Goal: Transaction & Acquisition: Purchase product/service

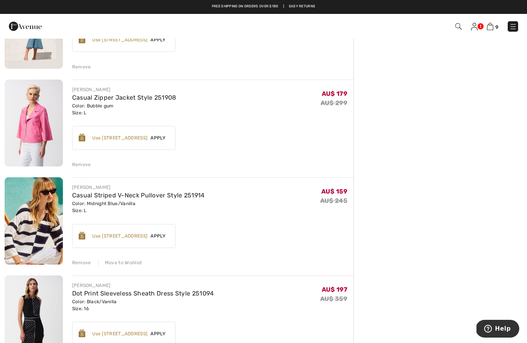
scroll to position [598, 0]
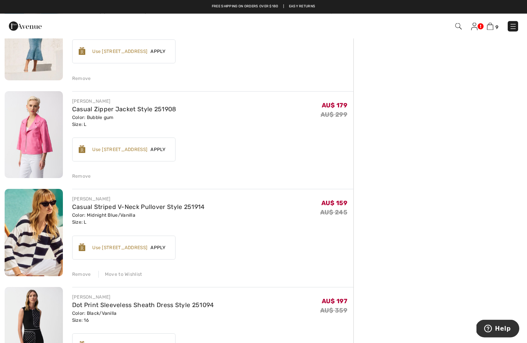
click at [511, 30] on img at bounding box center [514, 27] width 8 height 8
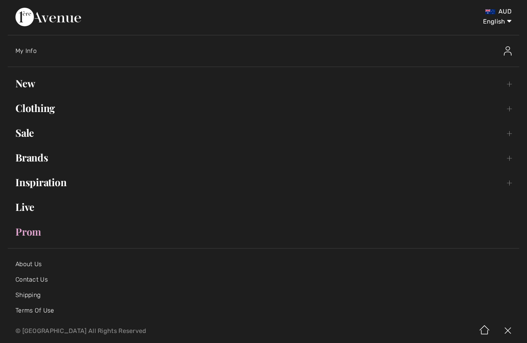
click at [20, 134] on link "Sale Toggle submenu" at bounding box center [264, 132] width 512 height 17
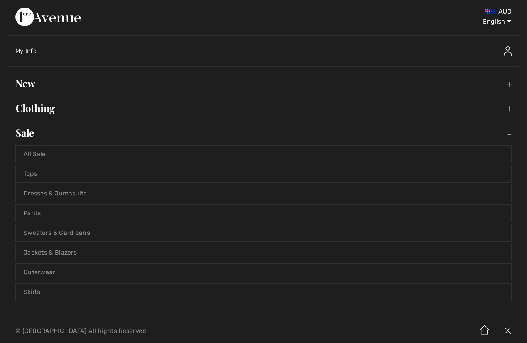
click at [34, 154] on link "All Sale" at bounding box center [264, 154] width 496 height 17
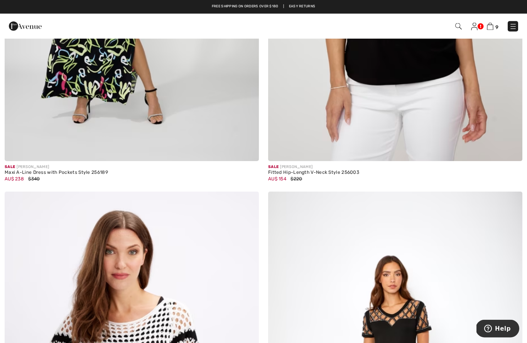
scroll to position [1152, 0]
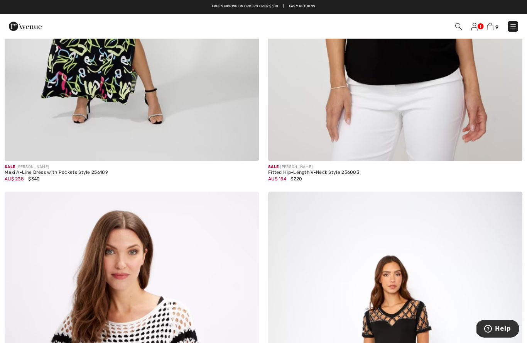
click at [475, 29] on img at bounding box center [474, 27] width 7 height 8
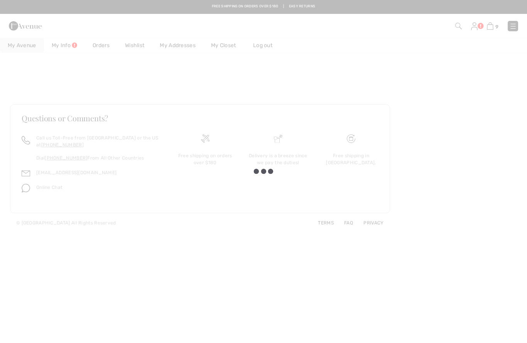
checkbox input "true"
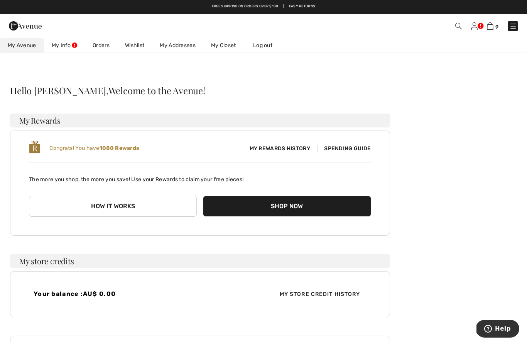
click at [137, 45] on link "Wishlist" at bounding box center [134, 45] width 35 height 14
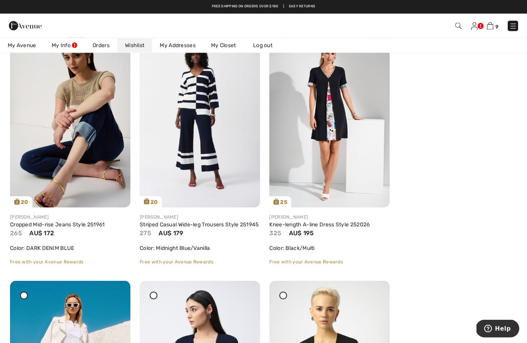
scroll to position [129, 0]
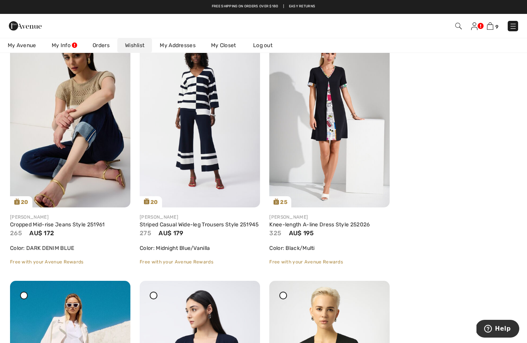
click at [212, 154] on img at bounding box center [200, 117] width 120 height 181
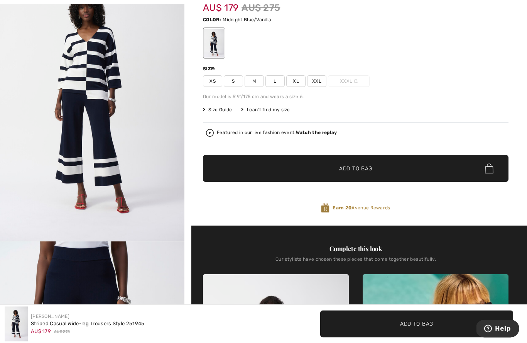
scroll to position [74, 0]
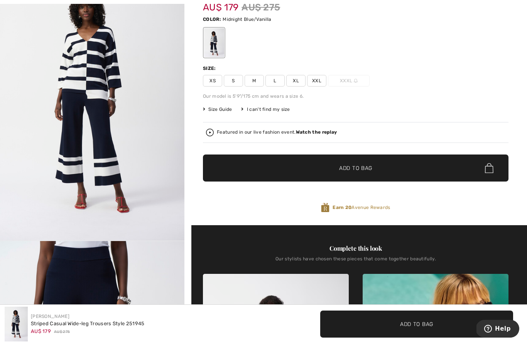
click at [222, 111] on span "Size Guide" at bounding box center [217, 109] width 29 height 7
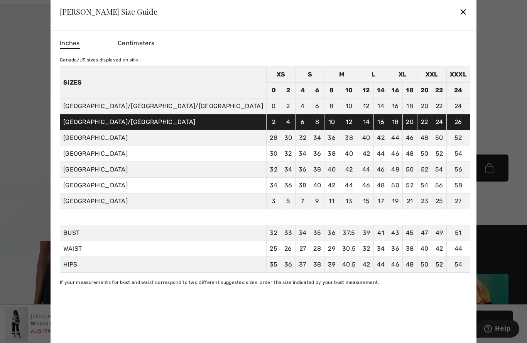
click at [459, 20] on div "✕" at bounding box center [463, 11] width 8 height 16
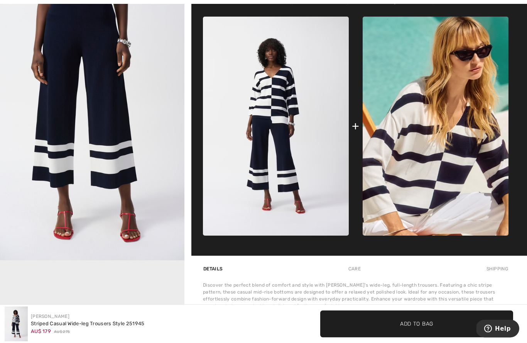
scroll to position [332, 0]
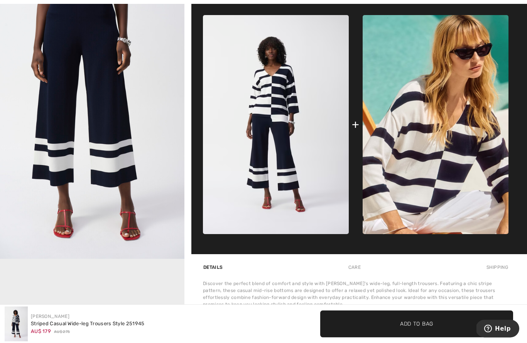
click at [286, 102] on img at bounding box center [276, 124] width 146 height 219
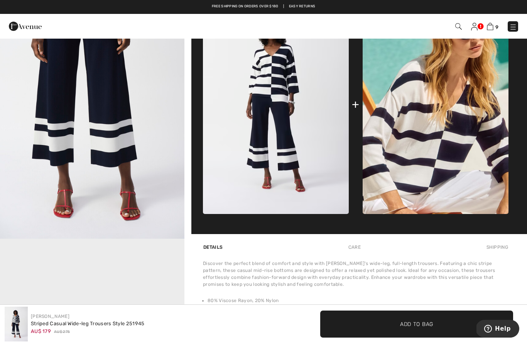
scroll to position [347, 0]
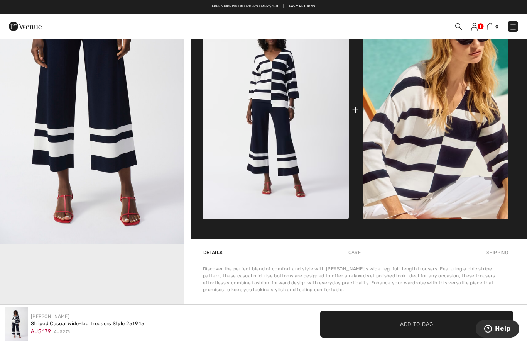
click at [468, 137] on img at bounding box center [436, 109] width 146 height 219
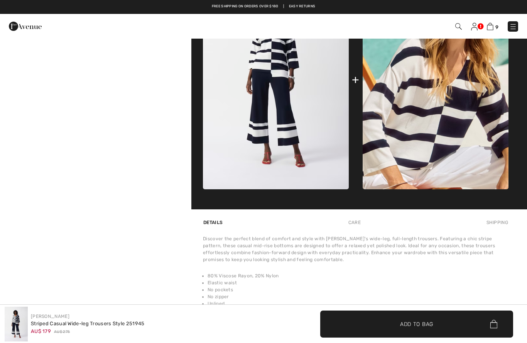
click at [491, 26] on img at bounding box center [490, 26] width 7 height 7
click at [493, 30] on img at bounding box center [490, 26] width 7 height 7
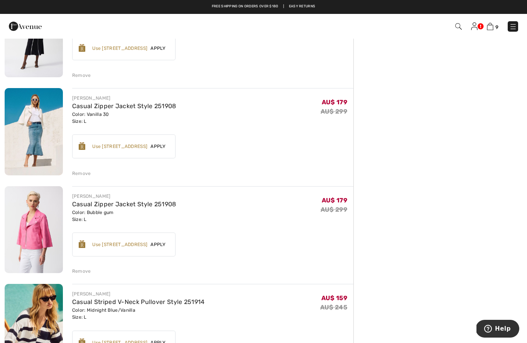
scroll to position [498, 0]
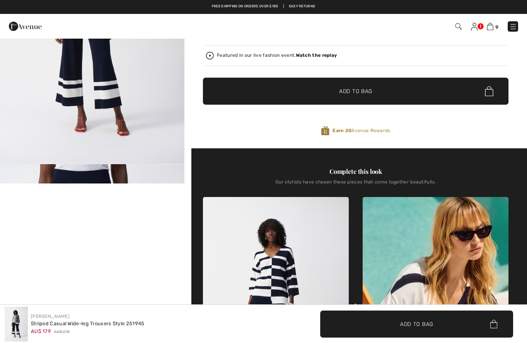
scroll to position [142, 0]
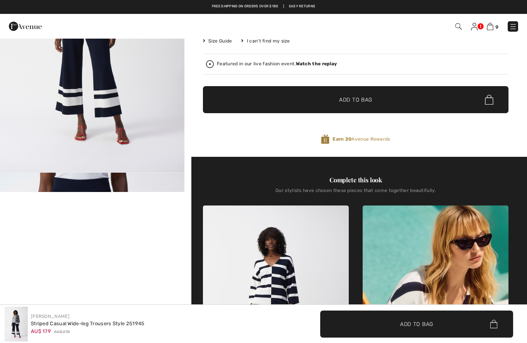
click at [477, 27] on img at bounding box center [474, 27] width 7 height 8
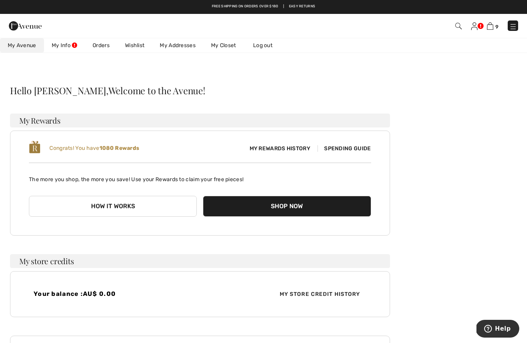
click at [134, 45] on link "Wishlist" at bounding box center [134, 45] width 35 height 14
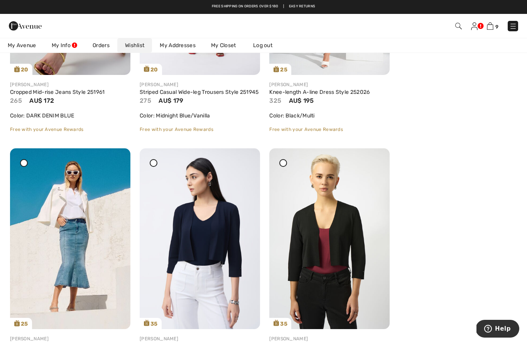
scroll to position [253, 0]
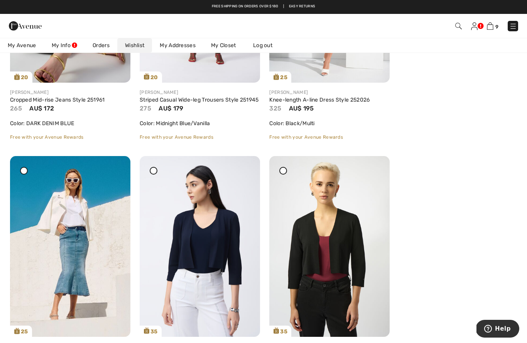
click at [517, 25] on img at bounding box center [514, 26] width 8 height 8
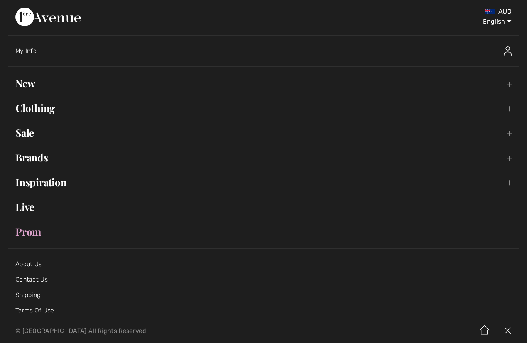
click at [40, 109] on link "Clothing Toggle submenu" at bounding box center [264, 108] width 512 height 17
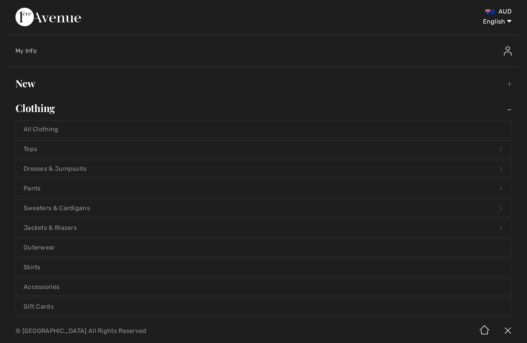
click at [46, 168] on link "Dresses & Jumpsuits Open submenu" at bounding box center [264, 168] width 496 height 17
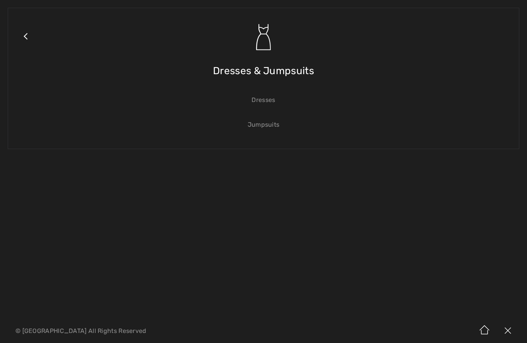
click at [272, 105] on link "Dresses" at bounding box center [264, 100] width 496 height 17
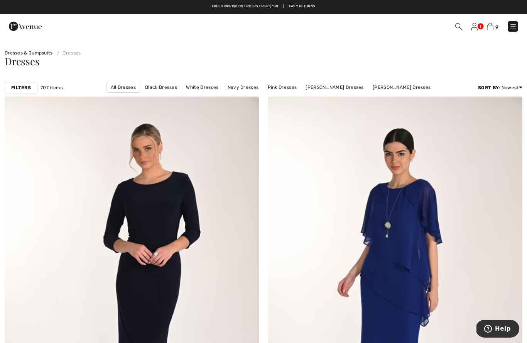
click at [24, 86] on strong "Filters" at bounding box center [21, 87] width 20 height 7
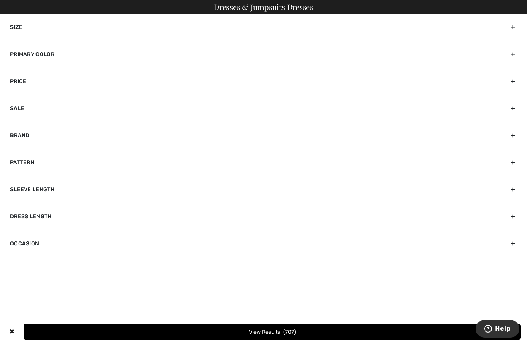
click at [42, 53] on div "Primary Color" at bounding box center [263, 54] width 515 height 27
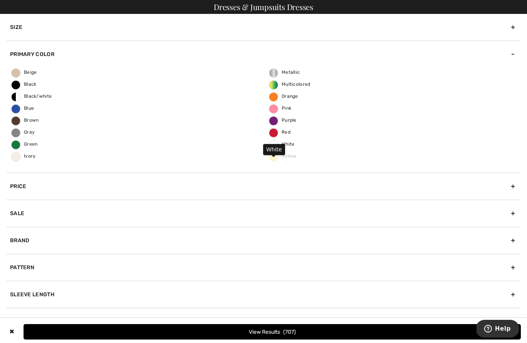
click at [286, 146] on span "White" at bounding box center [281, 143] width 25 height 5
click at [0, 0] on input "White" at bounding box center [0, 0] width 0 height 0
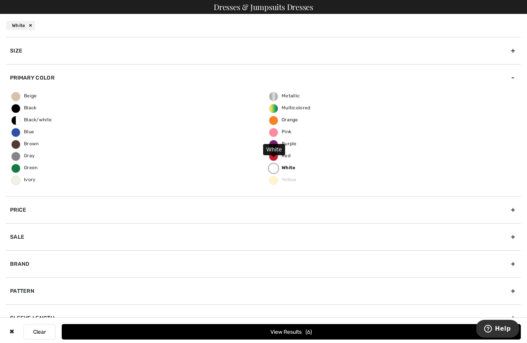
click at [306, 329] on span "6" at bounding box center [309, 332] width 7 height 7
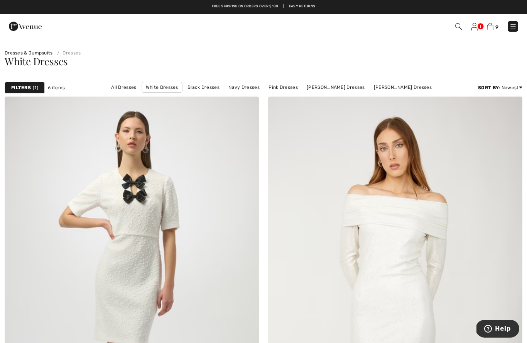
click at [24, 90] on strong "Filters" at bounding box center [21, 87] width 20 height 7
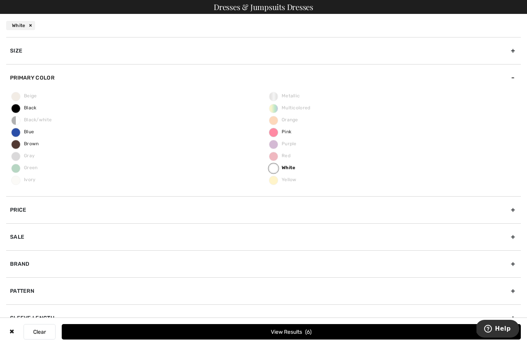
click at [8, 120] on div "Beige Black Black/white Blue Brown Gray Green Ivory Metallic Multicolored Orang…" at bounding box center [263, 143] width 515 height 105
click at [15, 119] on span "Black/white" at bounding box center [32, 119] width 40 height 5
click at [299, 331] on button "View Results 6" at bounding box center [291, 331] width 459 height 15
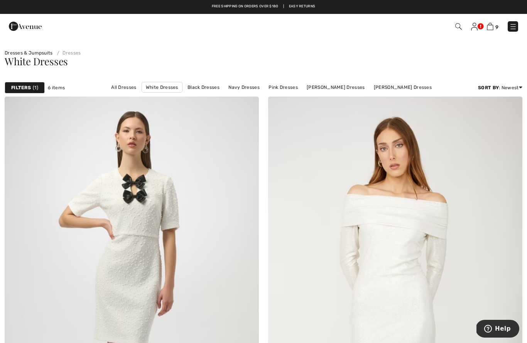
click at [476, 27] on img at bounding box center [474, 27] width 7 height 8
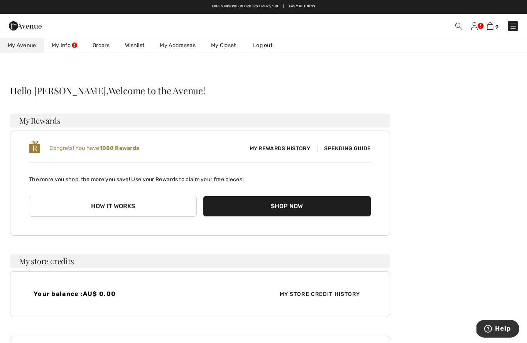
click at [141, 45] on link "Wishlist" at bounding box center [134, 45] width 35 height 14
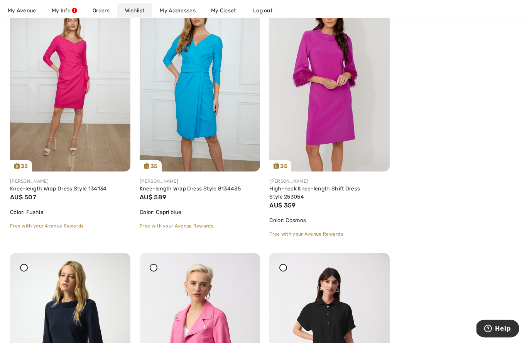
scroll to position [1435, 0]
click at [332, 118] on img at bounding box center [329, 81] width 120 height 181
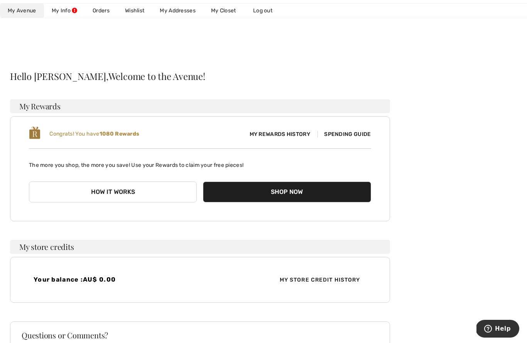
scroll to position [16, 0]
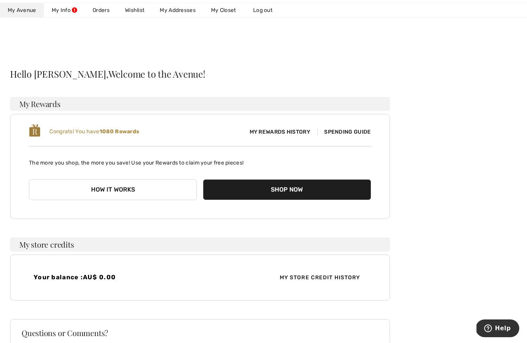
click at [141, 12] on link "Wishlist" at bounding box center [134, 10] width 35 height 14
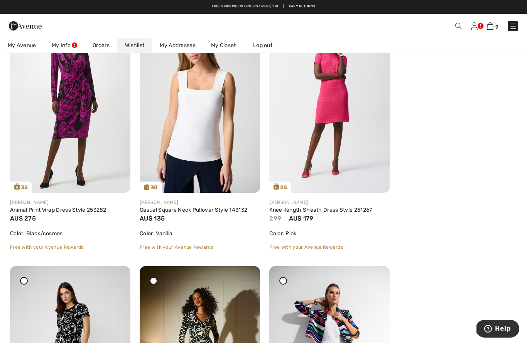
scroll to position [2193, 0]
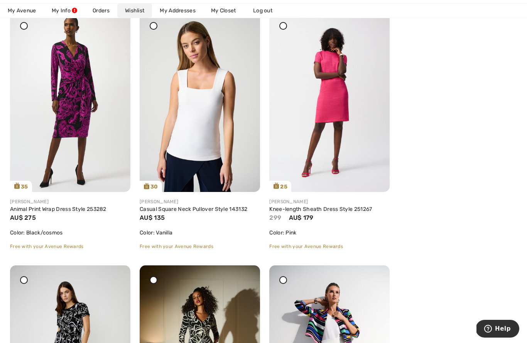
click at [338, 109] on img at bounding box center [329, 101] width 120 height 181
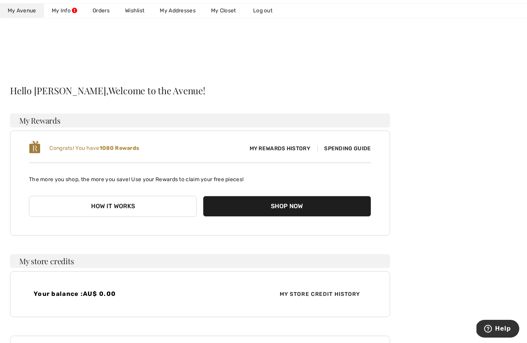
click at [136, 13] on link "Wishlist" at bounding box center [134, 10] width 35 height 14
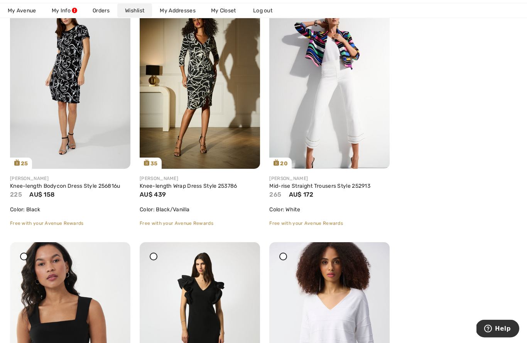
scroll to position [2471, 0]
click at [41, 189] on link "Knee-length Bodycon Dress Style 256816u" at bounding box center [65, 186] width 110 height 7
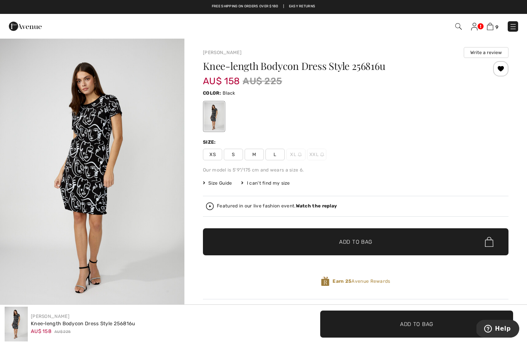
click at [492, 25] on img at bounding box center [490, 26] width 7 height 7
click at [473, 28] on img at bounding box center [474, 27] width 7 height 8
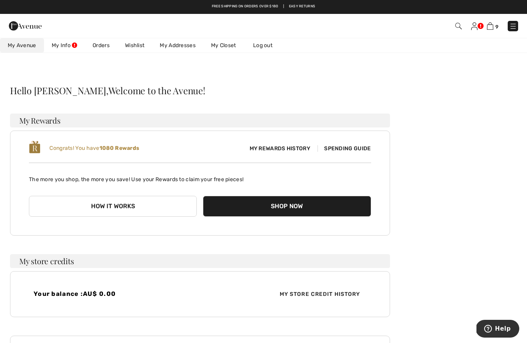
click at [138, 44] on link "Wishlist" at bounding box center [134, 45] width 35 height 14
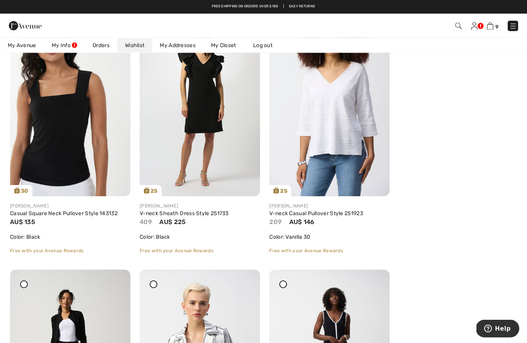
scroll to position [2676, 0]
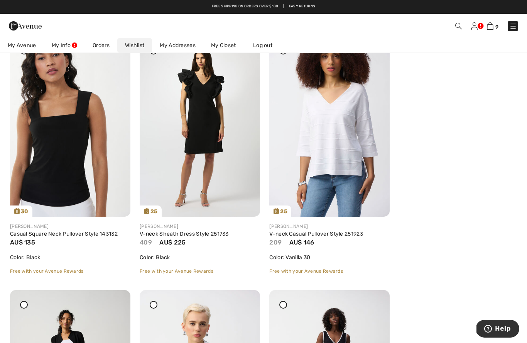
click at [284, 52] on icon at bounding box center [283, 50] width 3 height 3
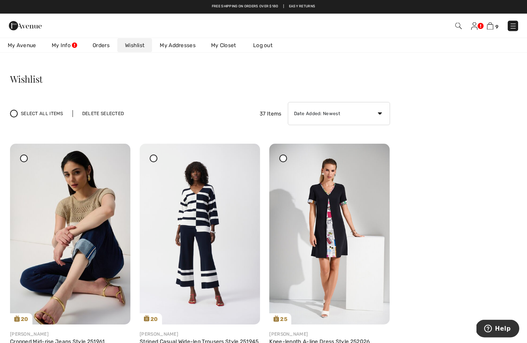
scroll to position [0, 0]
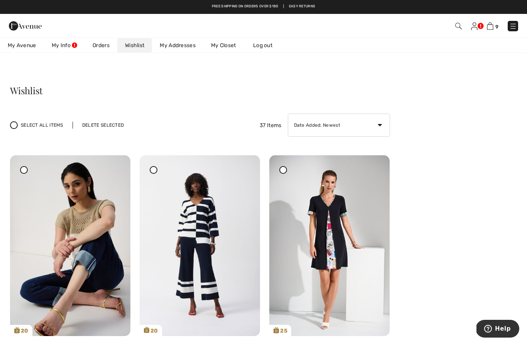
click at [103, 125] on div "Delete Selected" at bounding box center [103, 125] width 61 height 7
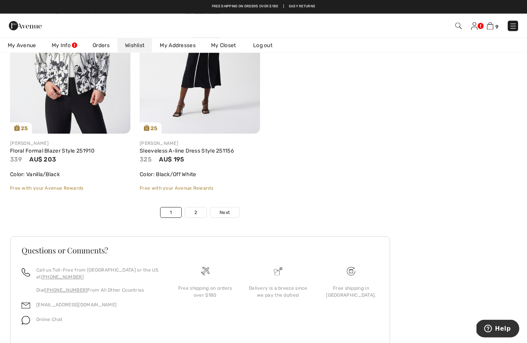
scroll to position [3013, 0]
click at [234, 218] on link "Next" at bounding box center [224, 213] width 29 height 10
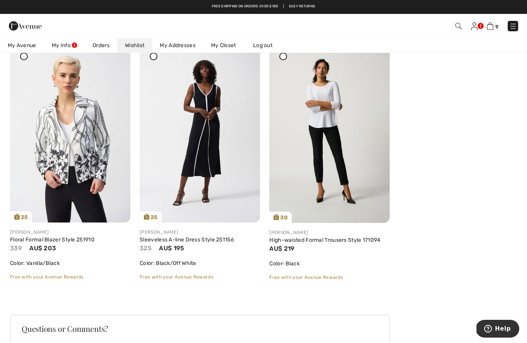
scroll to position [2924, 0]
